Goal: Use online tool/utility: Utilize a website feature to perform a specific function

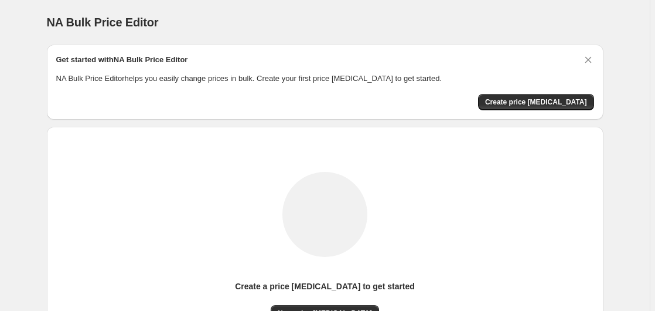
scroll to position [128, 0]
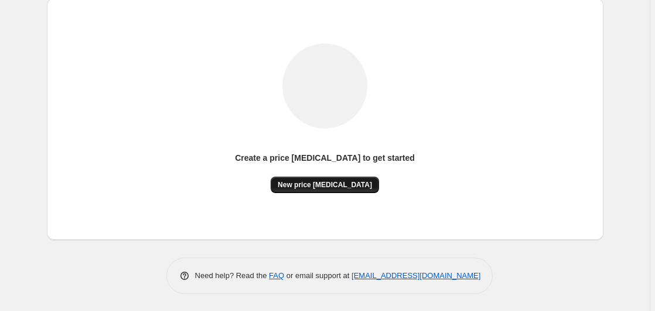
click at [345, 182] on span "New price [MEDICAL_DATA]" at bounding box center [325, 184] width 94 height 9
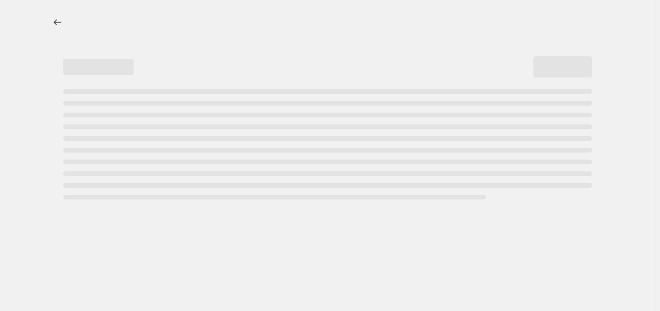
select select "percentage"
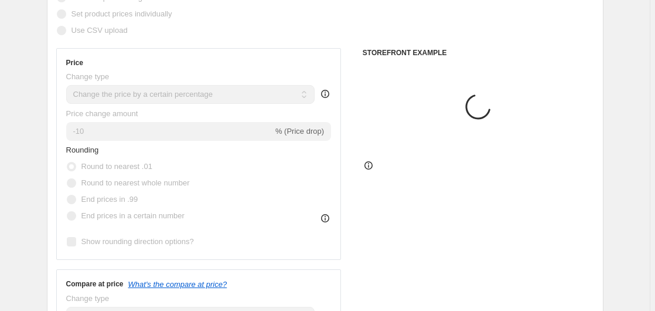
scroll to position [179, 0]
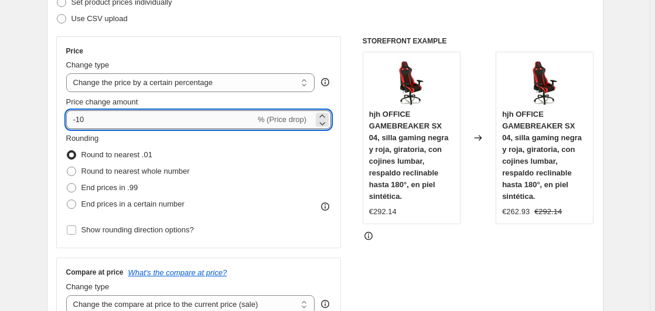
click at [158, 120] on input "-10" at bounding box center [160, 119] width 189 height 19
type input "-1"
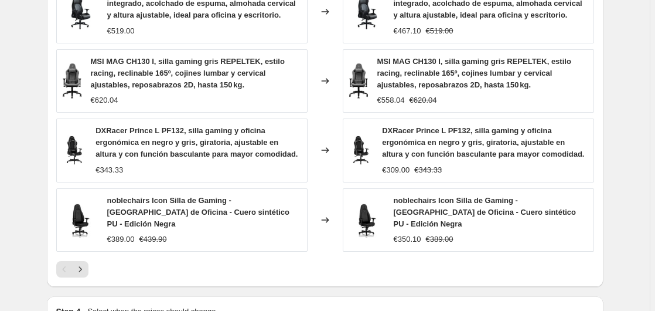
scroll to position [927, 0]
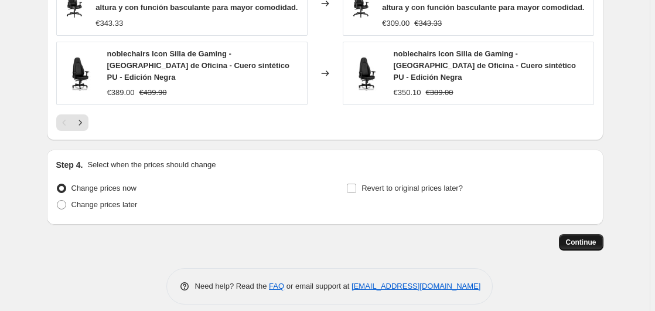
type input "-35"
click at [579, 237] on span "Continue" at bounding box center [581, 241] width 30 height 9
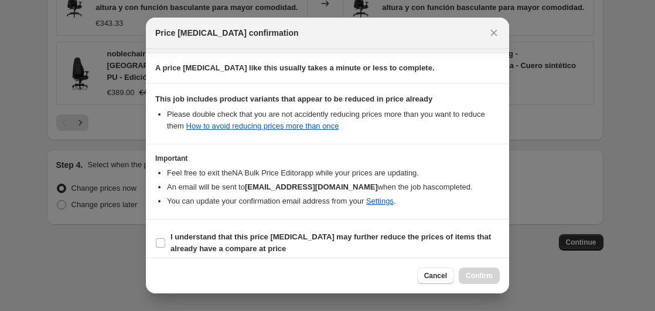
scroll to position [185, 0]
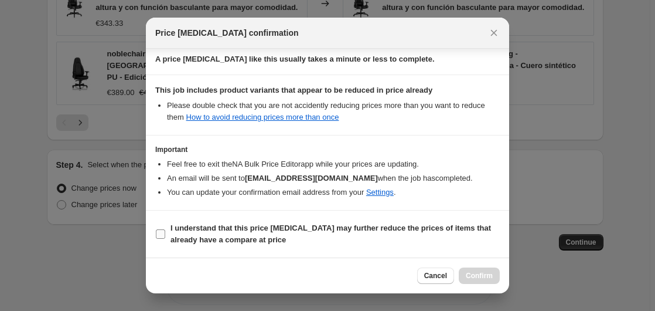
click at [185, 230] on b "I understand that this price [MEDICAL_DATA] may further reduce the prices of it…" at bounding box center [331, 233] width 321 height 21
click at [165, 230] on input "I understand that this price [MEDICAL_DATA] may further reduce the prices of it…" at bounding box center [160, 233] width 9 height 9
checkbox input "true"
click at [482, 276] on span "Confirm" at bounding box center [479, 275] width 27 height 9
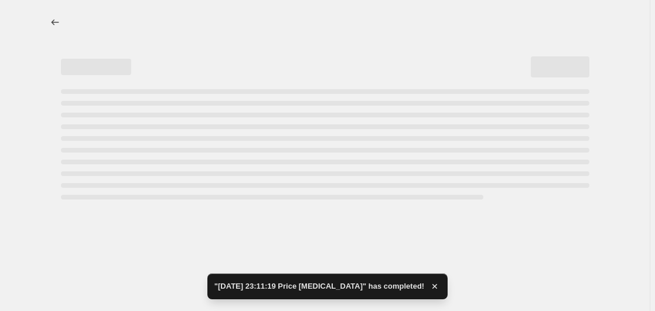
select select "percentage"
